Goal: Information Seeking & Learning: Understand process/instructions

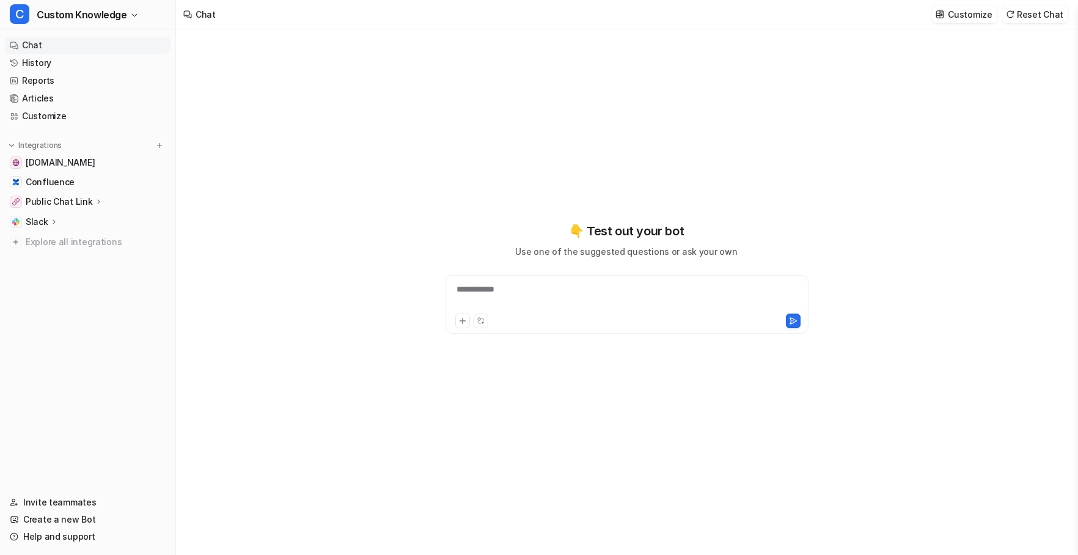
type textarea "**********"
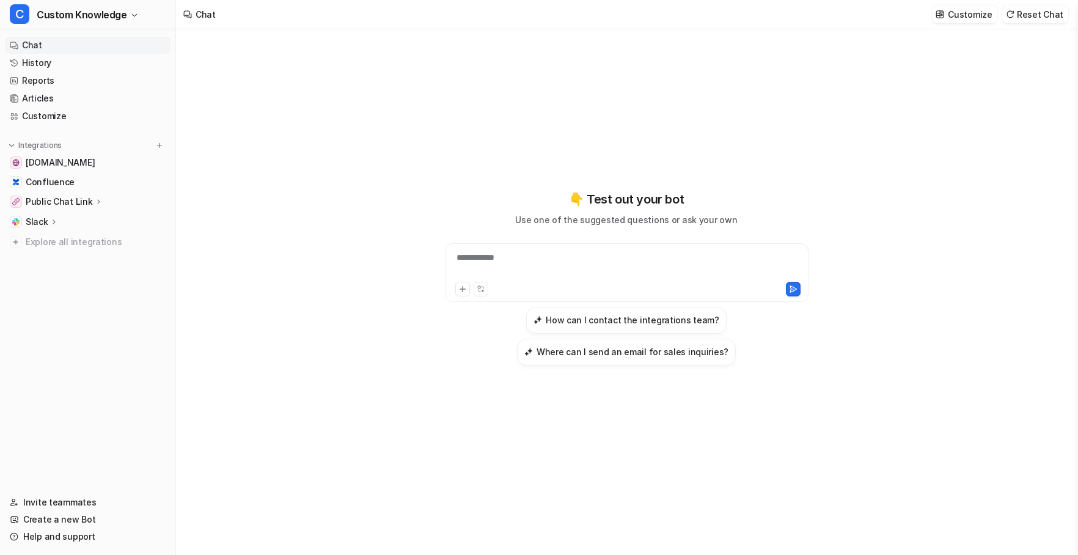
click at [510, 252] on div "**********" at bounding box center [627, 265] width 358 height 28
paste div
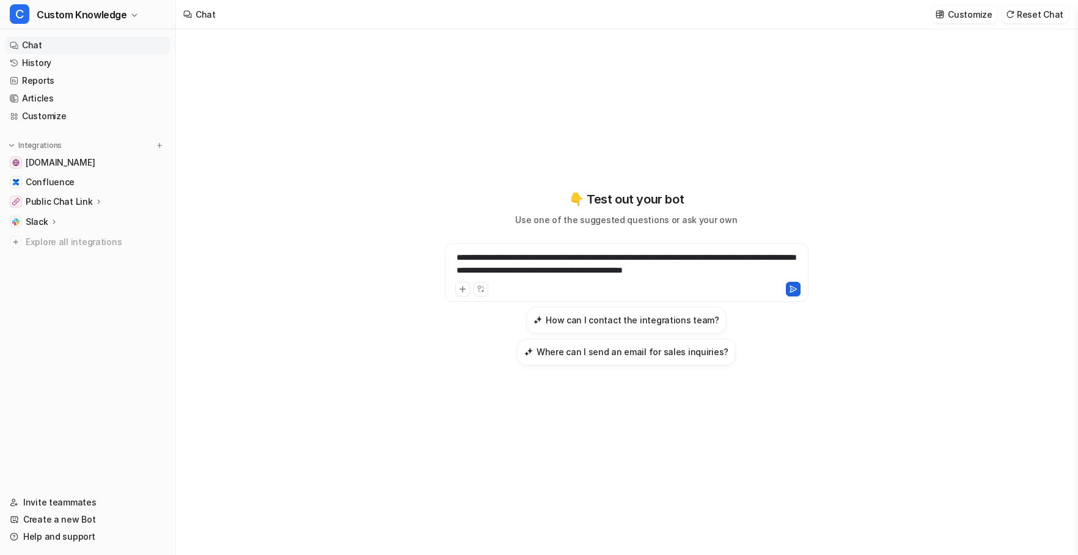
click at [795, 288] on icon at bounding box center [793, 288] width 7 height 6
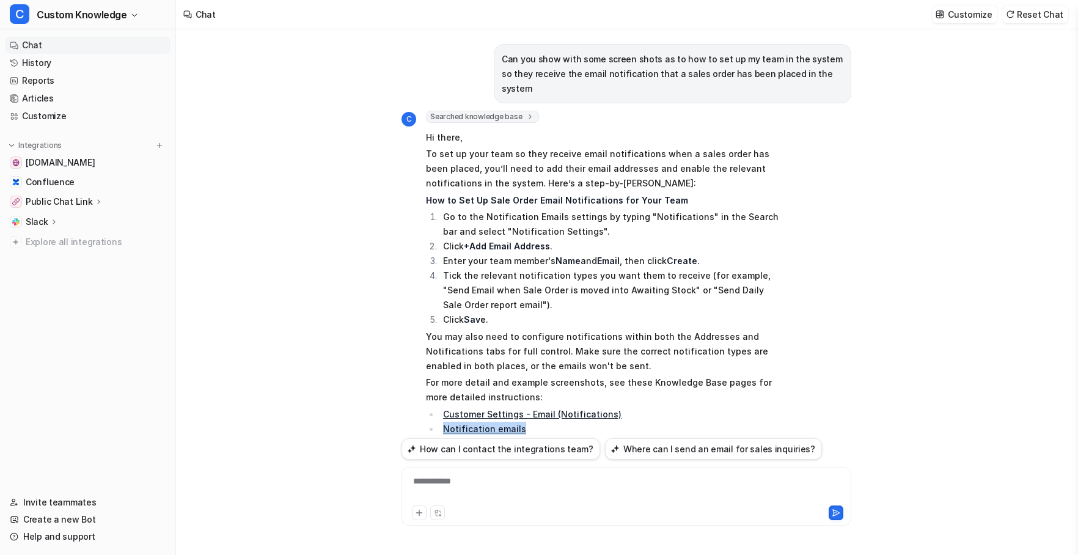
drag, startPoint x: 521, startPoint y: 412, endPoint x: 440, endPoint y: 413, distance: 81.3
click at [440, 422] on li "Notification emails" at bounding box center [612, 429] width 344 height 15
copy link "Notification emails"
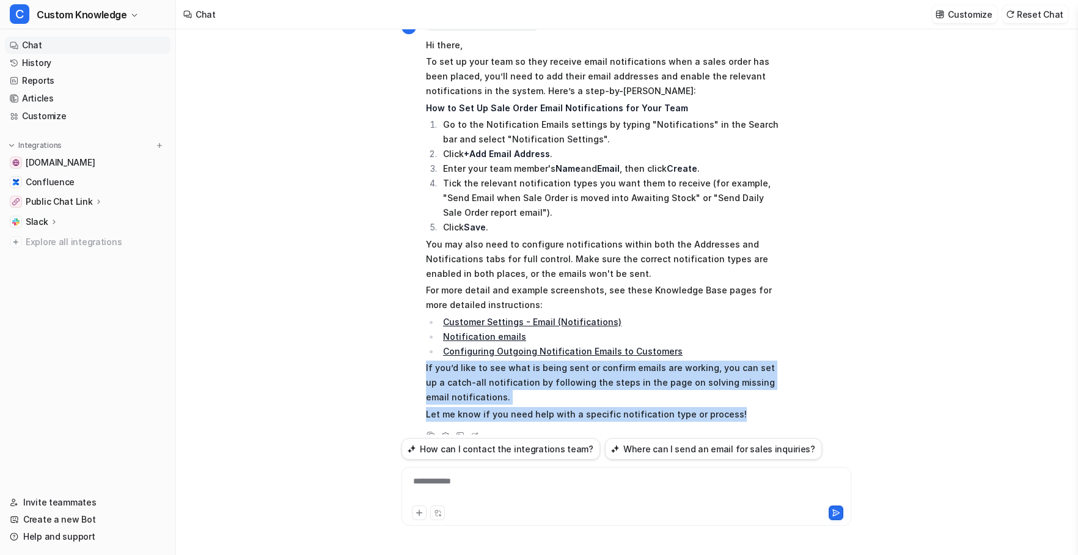
scroll to position [101, 0]
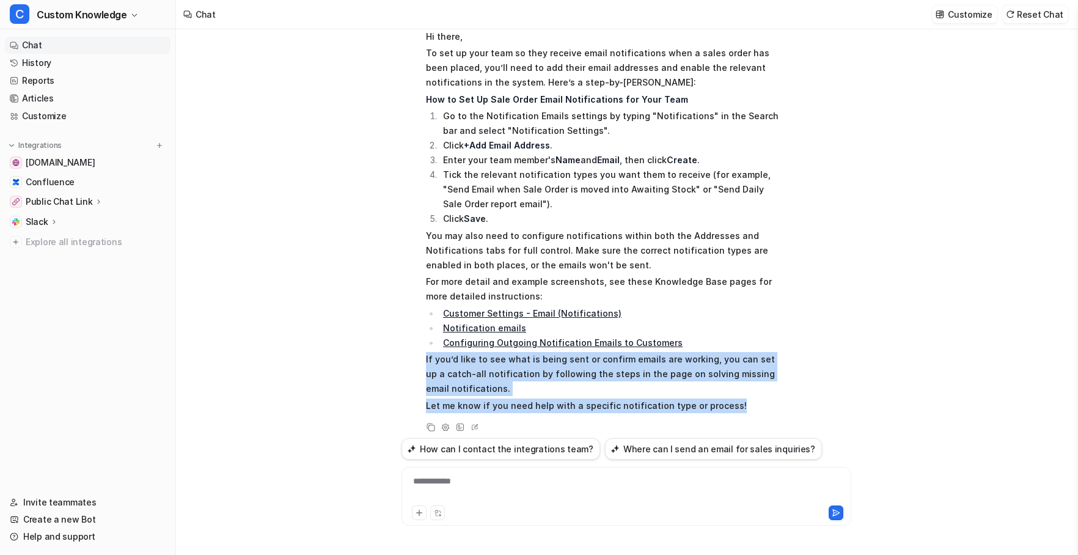
drag, startPoint x: 673, startPoint y: 427, endPoint x: 568, endPoint y: 413, distance: 106.2
click at [568, 413] on div "C Searched knowledge base search_queries : [ "set up team to receive email noti…" at bounding box center [593, 222] width 382 height 425
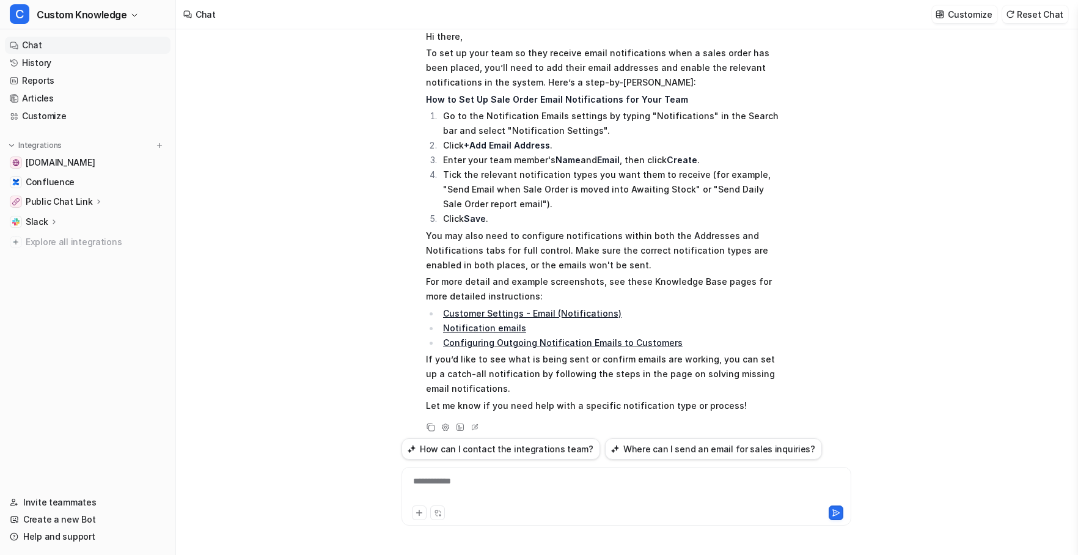
click at [682, 321] on li "Notification emails" at bounding box center [612, 328] width 344 height 15
drag, startPoint x: 672, startPoint y: 330, endPoint x: 444, endPoint y: 328, distance: 228.6
click at [444, 336] on li "Configuring Outgoing Notification Emails to Customers" at bounding box center [612, 343] width 344 height 15
copy link "Configuring Outgoing Notification Emails to Customers"
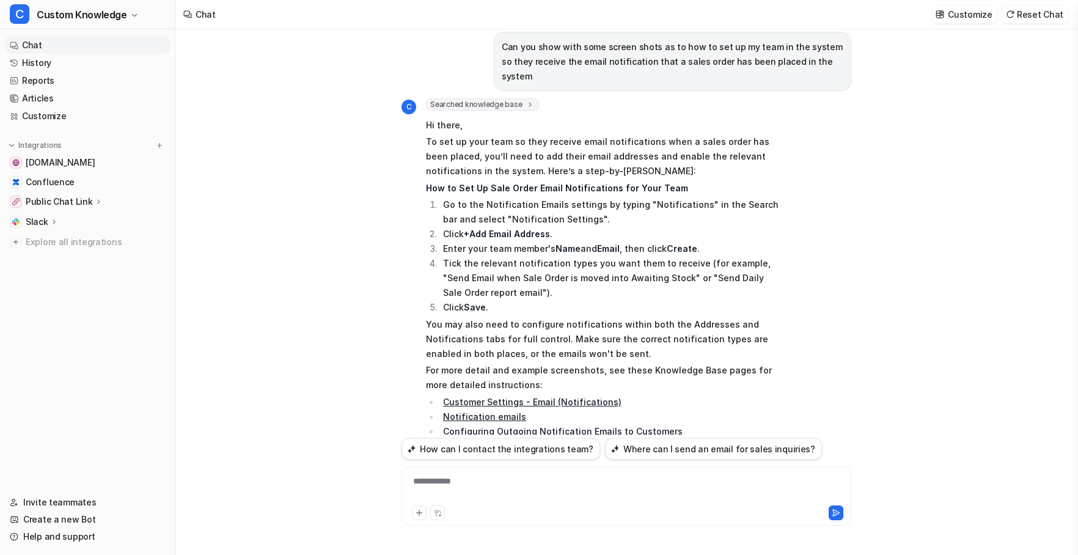
scroll to position [0, 0]
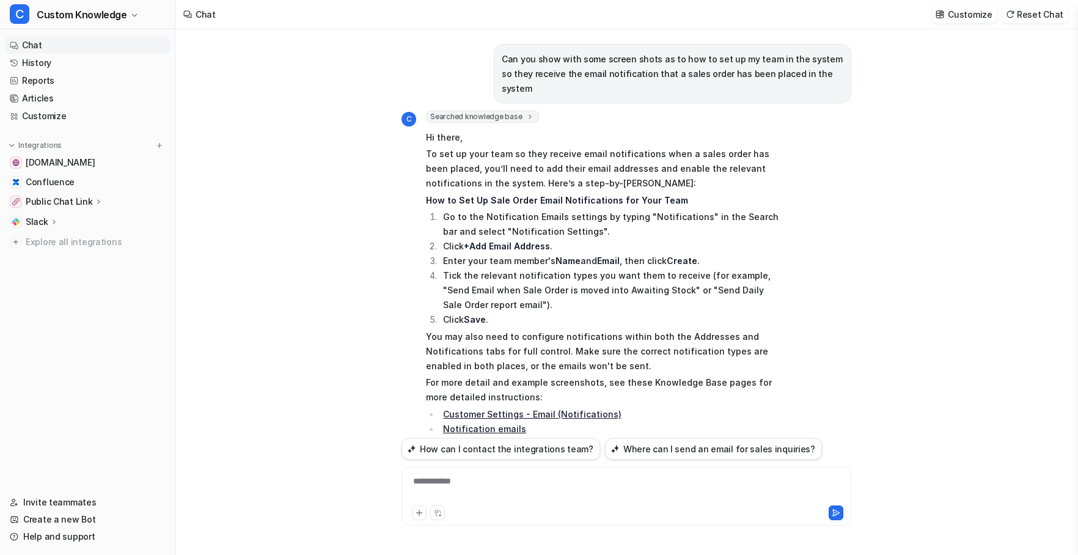
click at [589, 409] on link "Customer Settings - Email (Notifications)" at bounding box center [532, 414] width 179 height 10
